Goal: Task Accomplishment & Management: Manage account settings

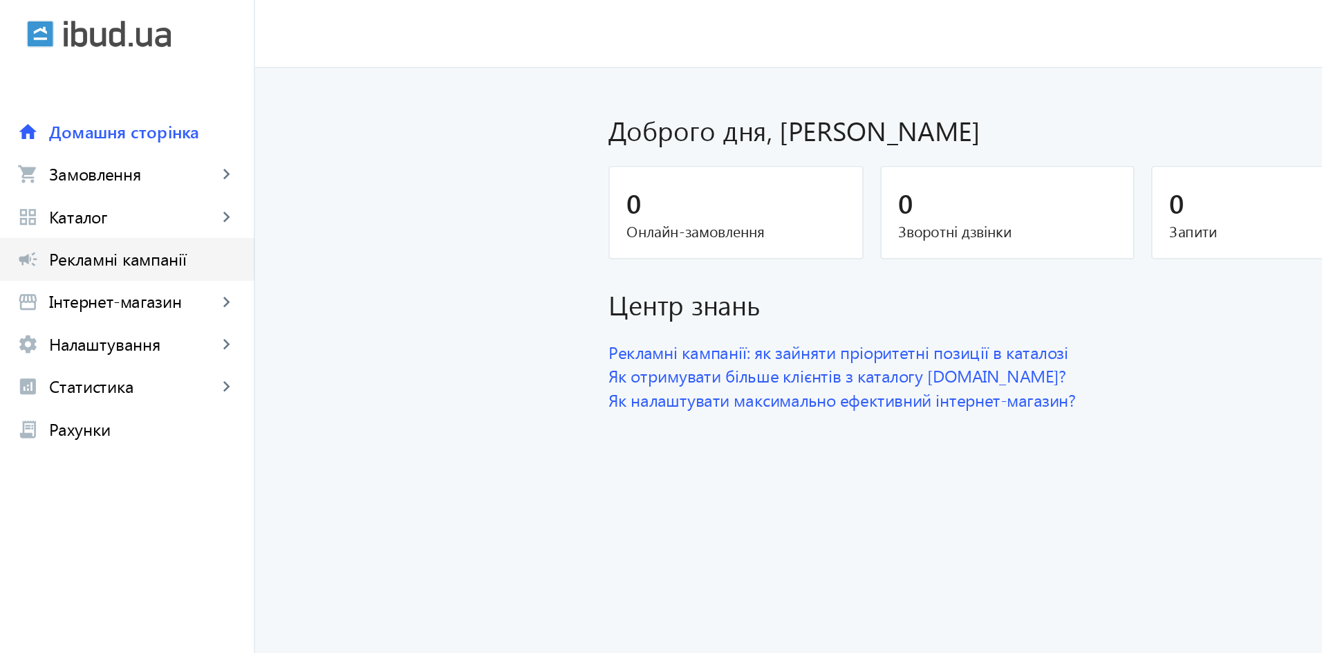
click at [70, 166] on span "Рекламні кампанії" at bounding box center [93, 169] width 122 height 14
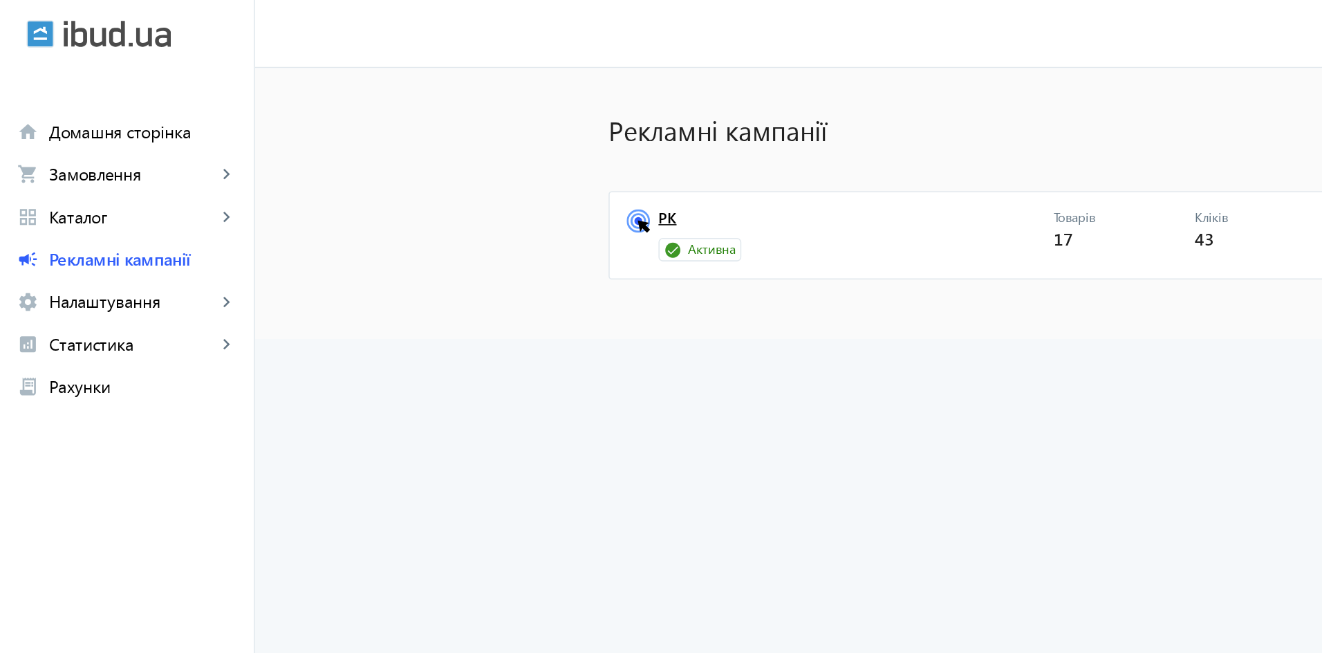
click at [439, 144] on link "РК" at bounding box center [557, 145] width 257 height 19
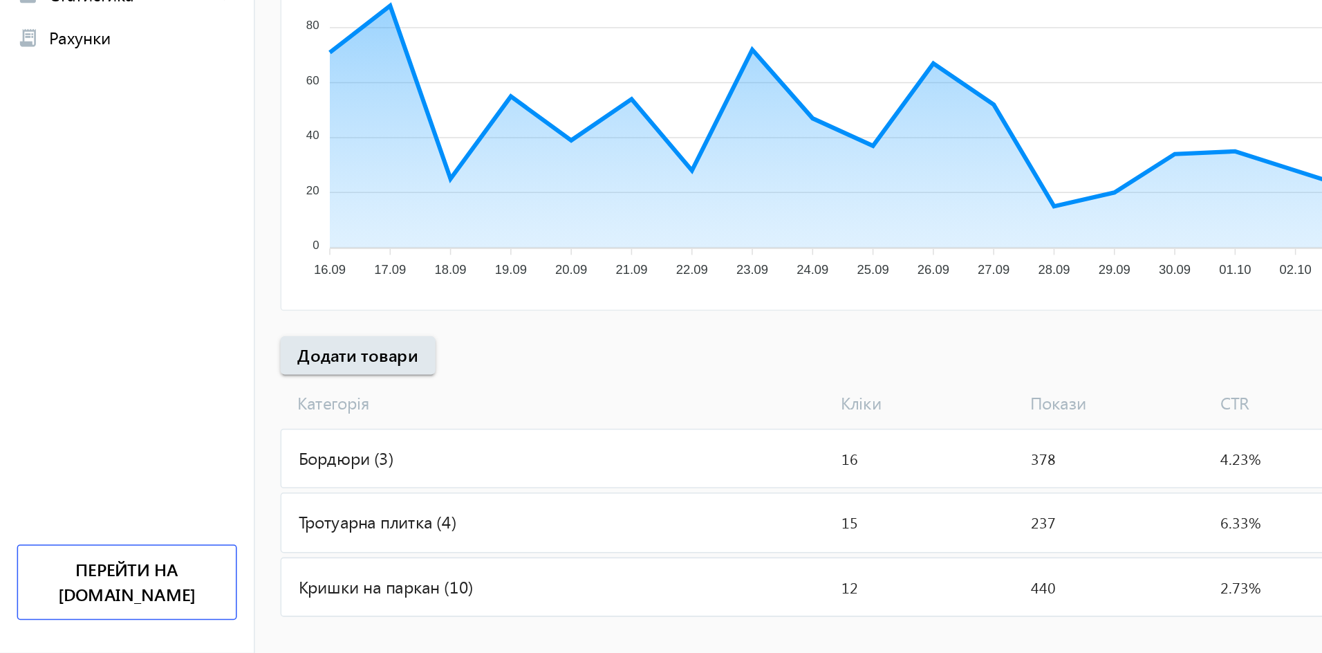
scroll to position [100, 0]
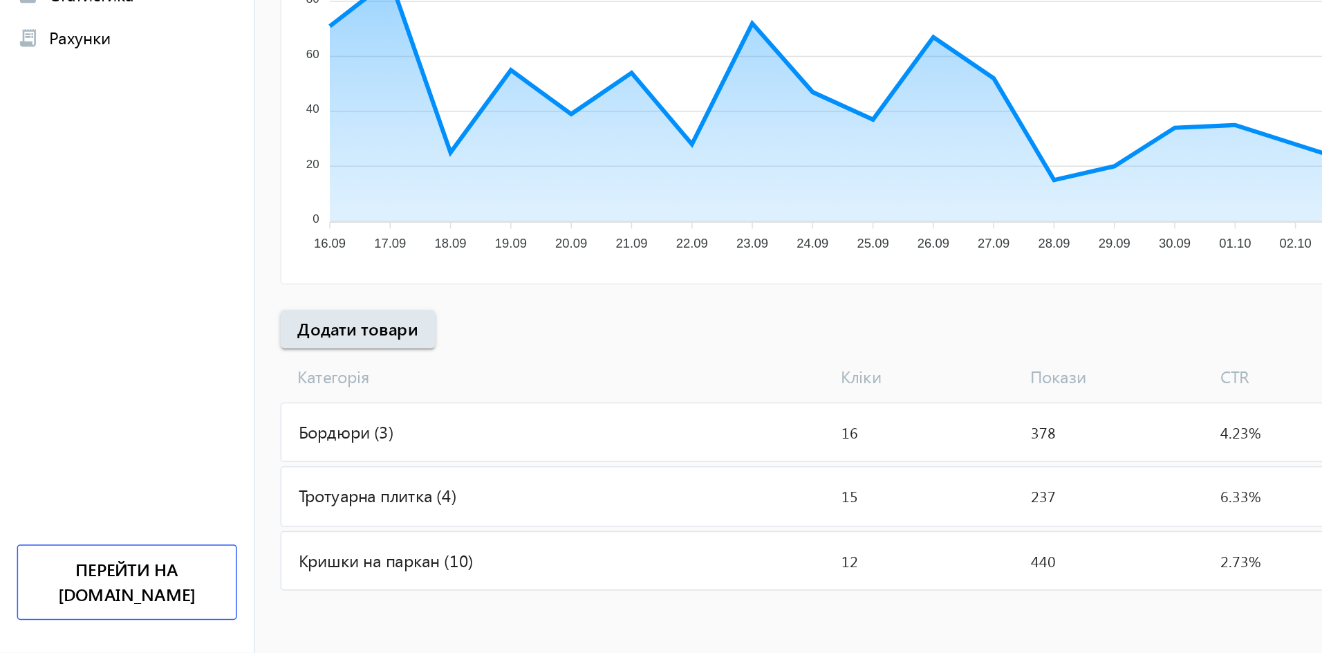
click at [234, 505] on div "Бордюри (3)" at bounding box center [362, 507] width 359 height 37
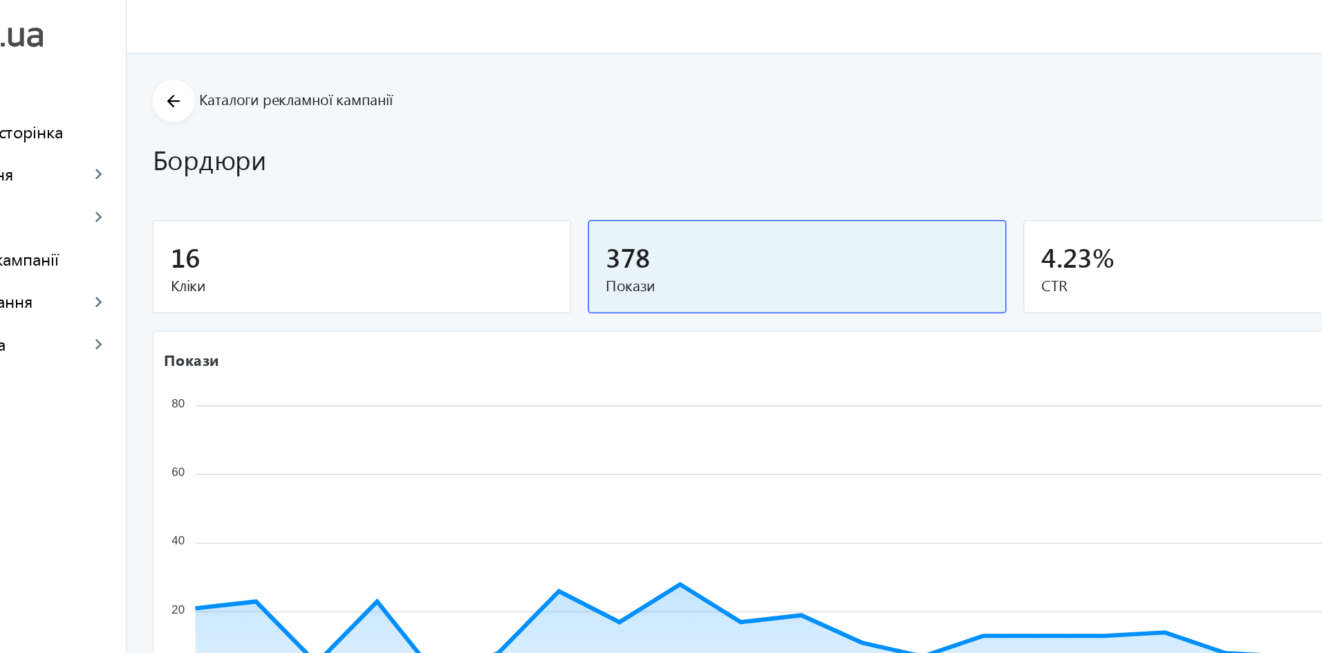
scroll to position [6, 0]
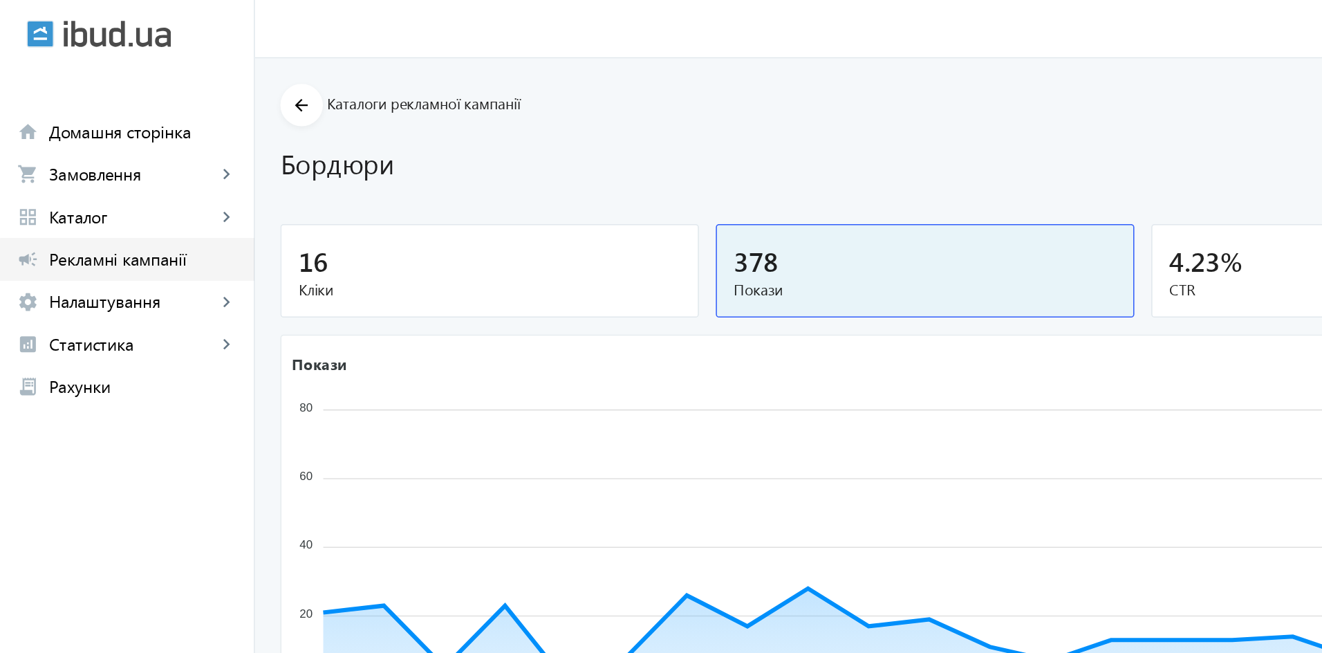
click at [111, 172] on span "Рекламні кампанії" at bounding box center [93, 169] width 122 height 14
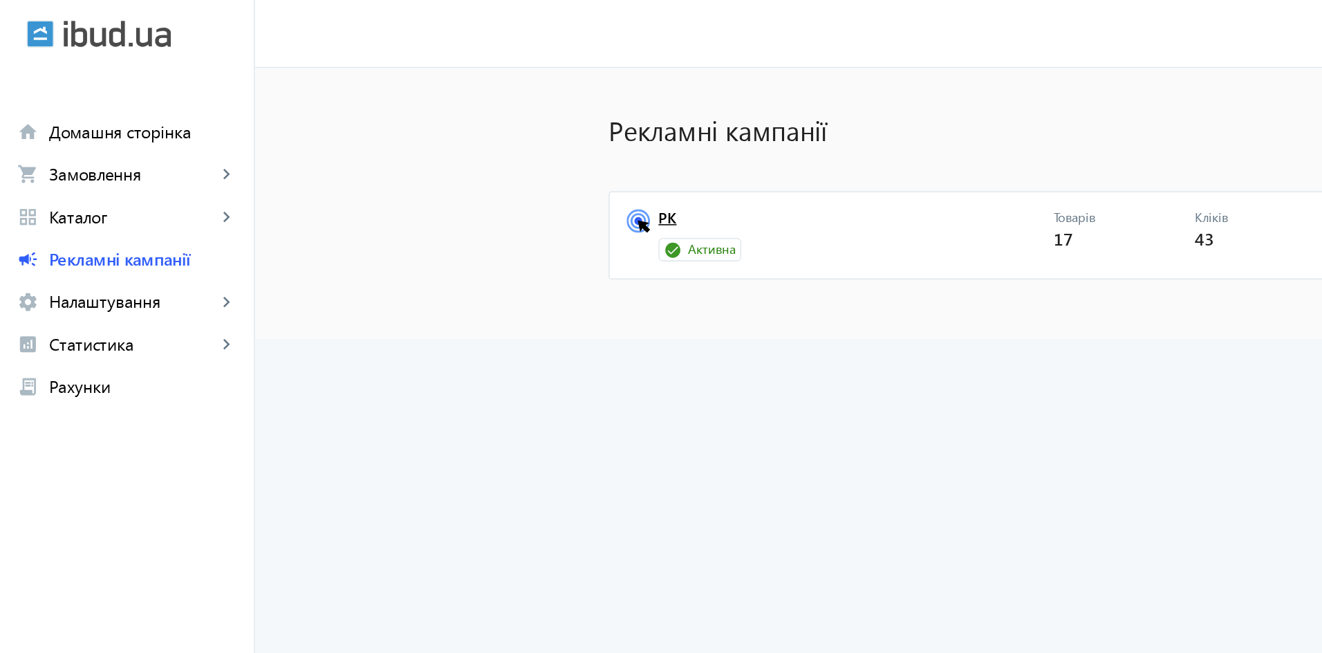
click at [436, 137] on link "РК" at bounding box center [557, 145] width 257 height 19
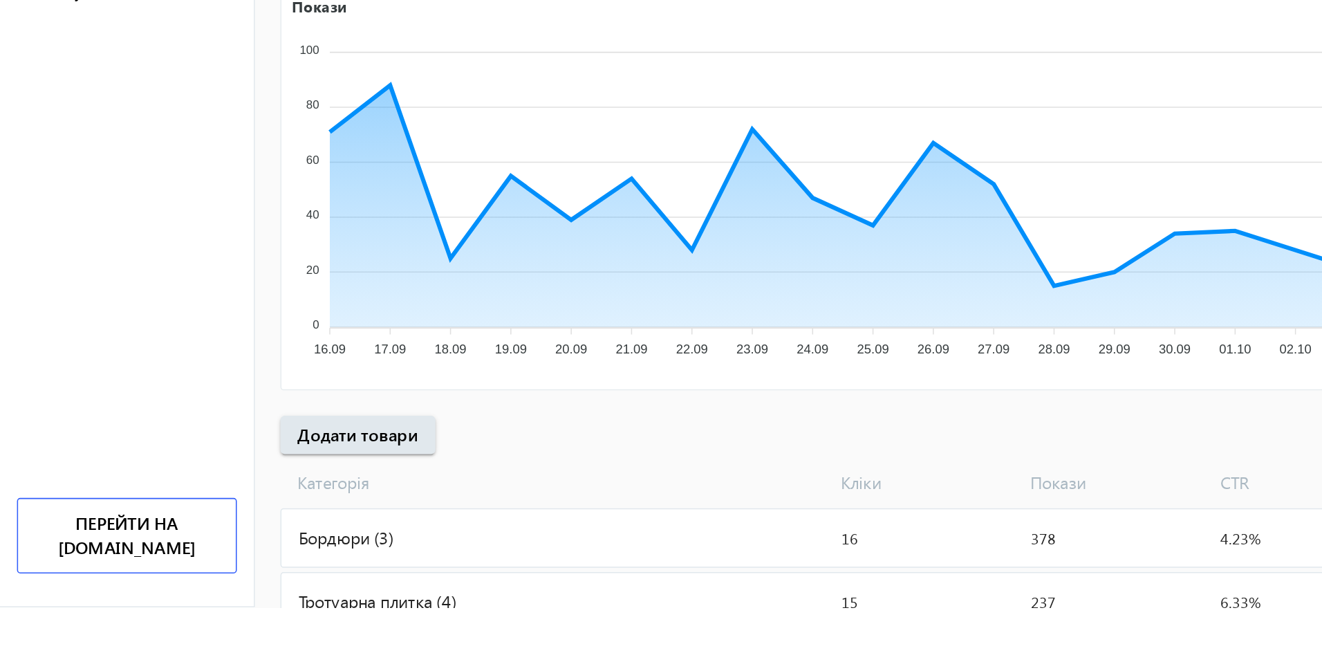
scroll to position [1, 0]
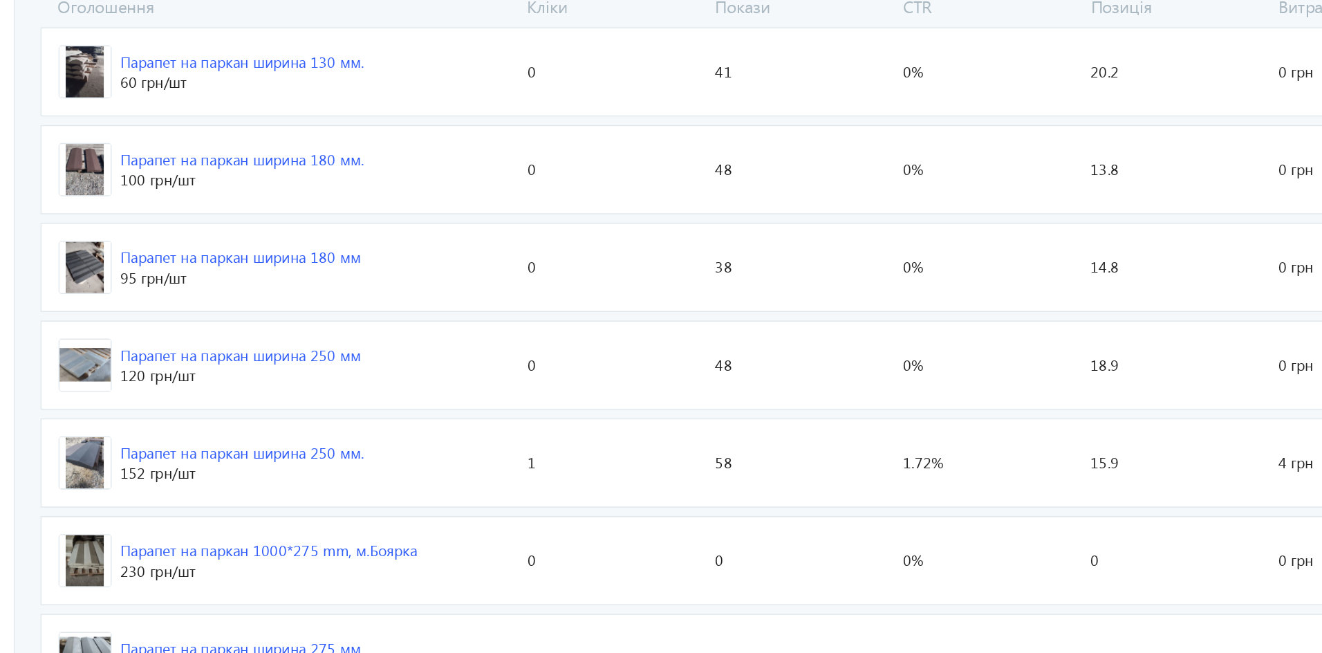
scroll to position [384, 0]
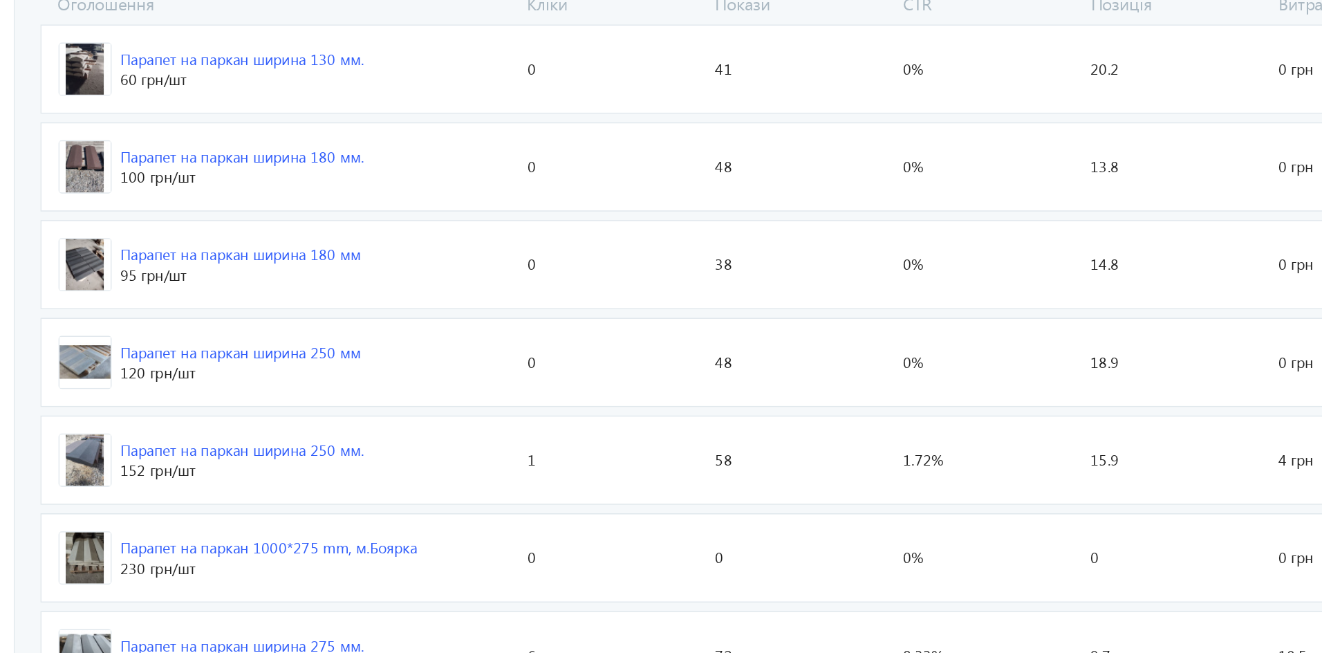
click at [317, 424] on div "Парапет на паркан ширина 250 мм." at bounding box center [313, 418] width 159 height 14
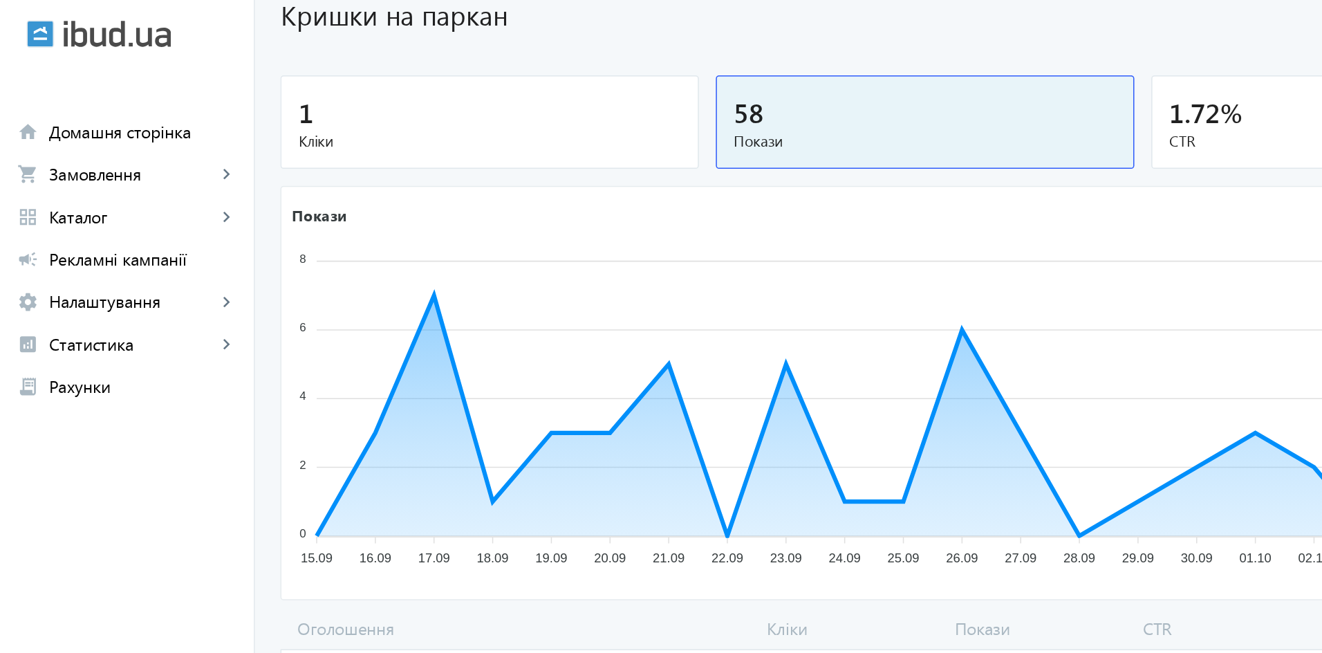
scroll to position [0, 0]
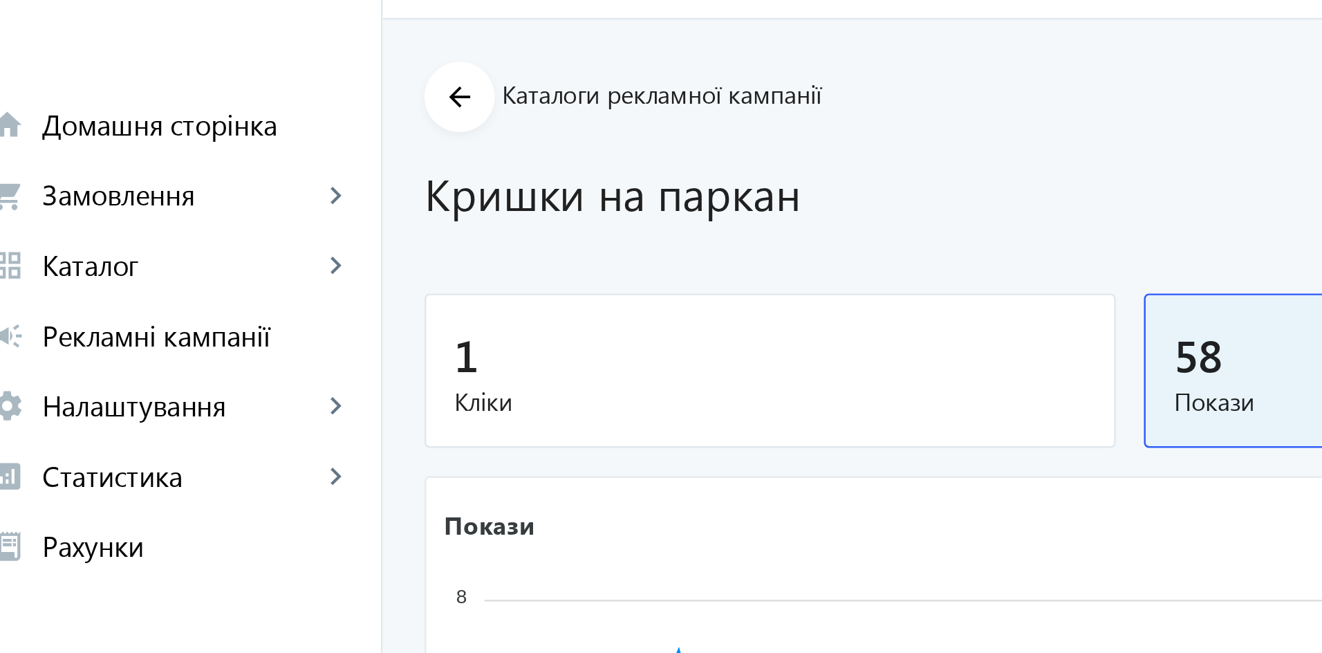
click at [79, 116] on span "Замовлення" at bounding box center [86, 113] width 109 height 14
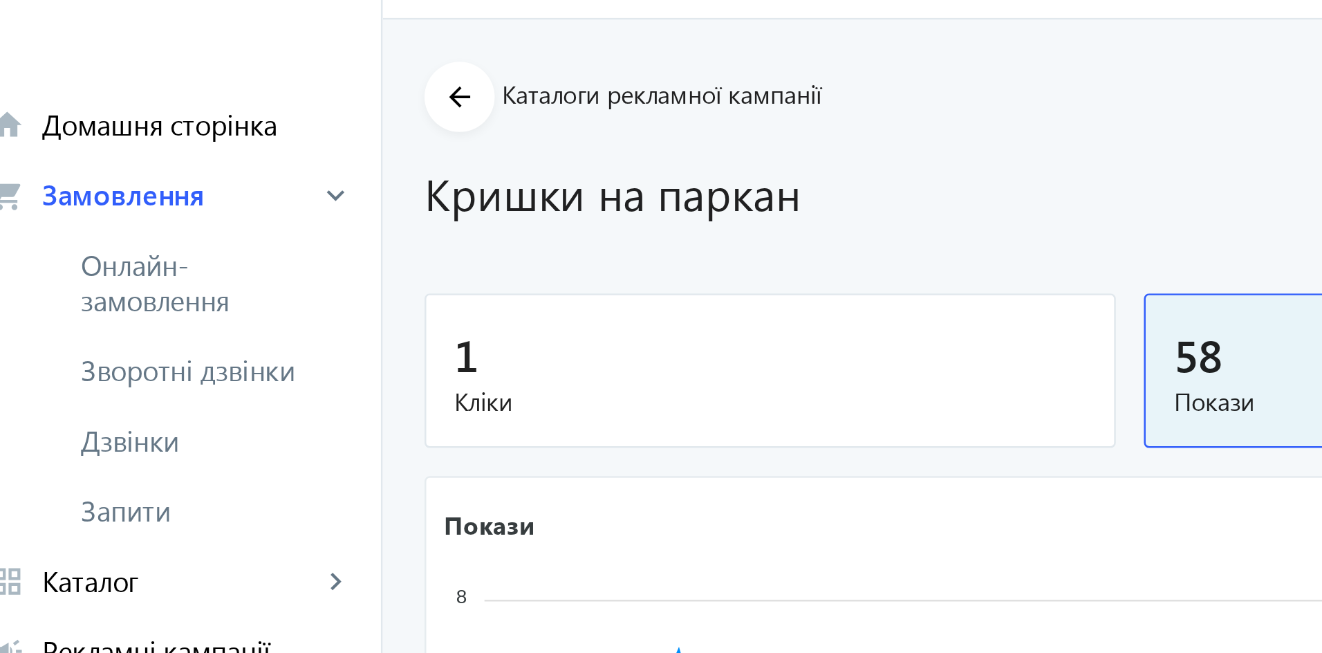
click at [76, 207] on span "Дзвінки" at bounding box center [100, 210] width 107 height 14
